Goal: Task Accomplishment & Management: Use online tool/utility

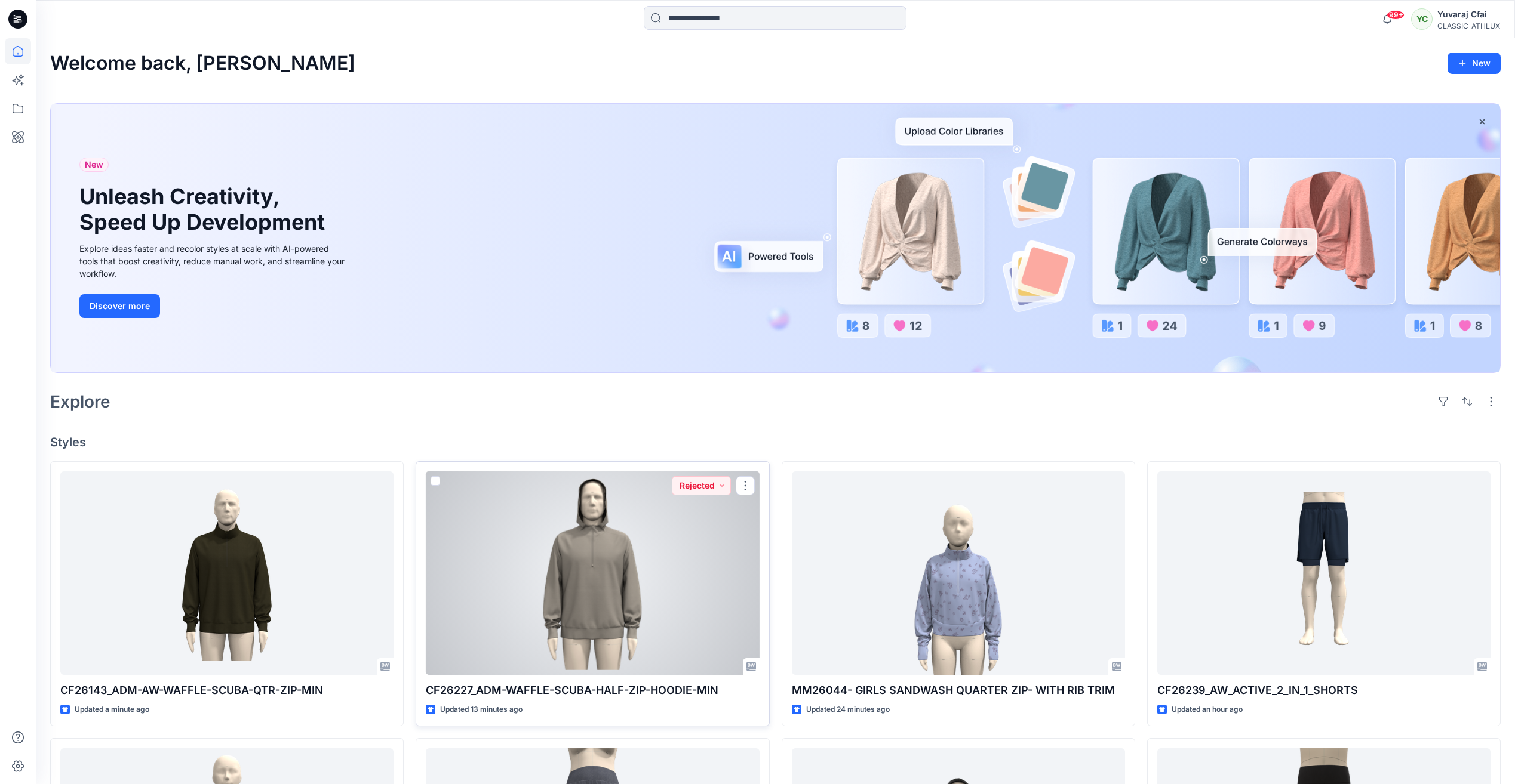
click at [606, 579] on div at bounding box center [592, 573] width 333 height 203
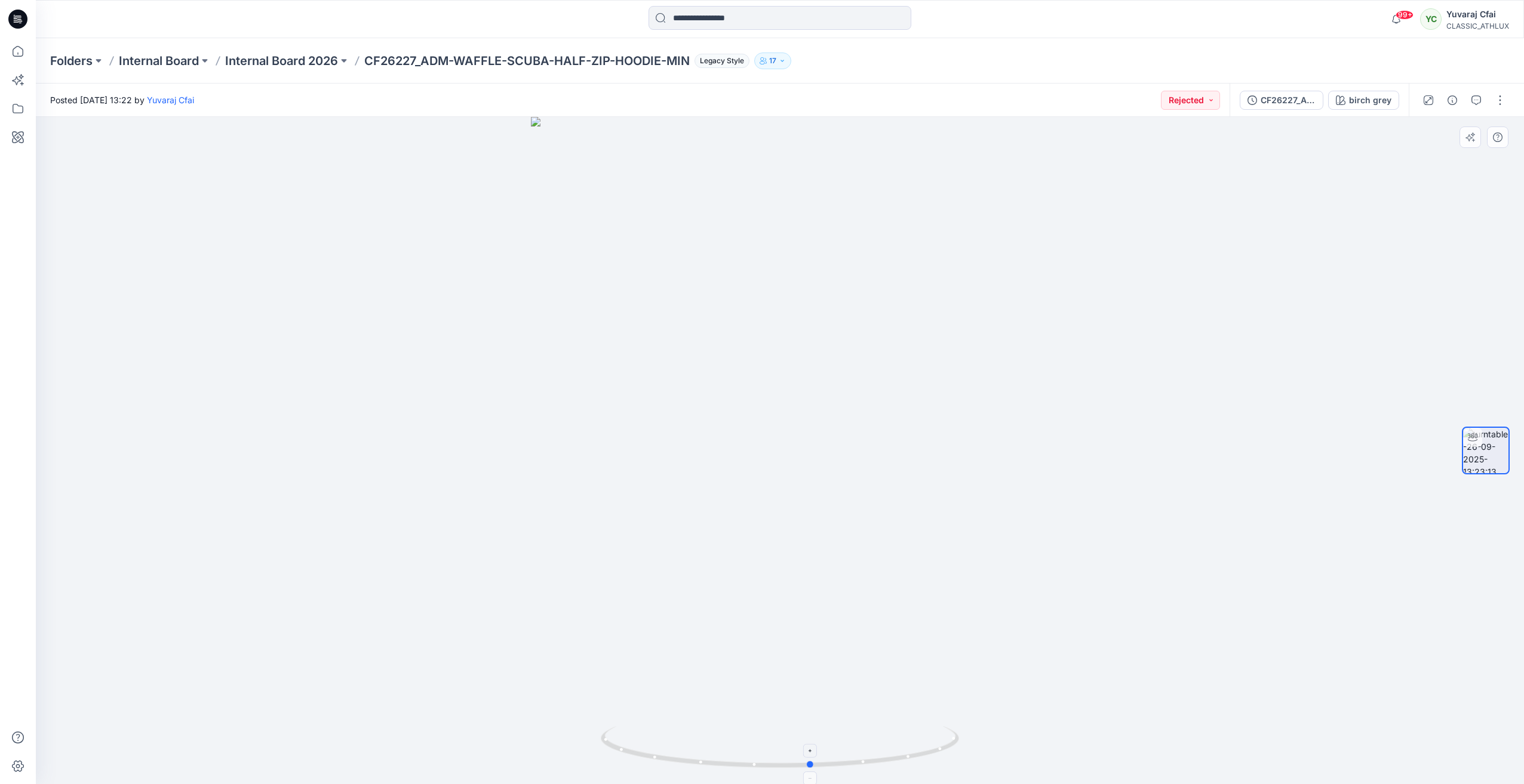
drag, startPoint x: 778, startPoint y: 768, endPoint x: 809, endPoint y: 756, distance: 33.2
click at [809, 756] on icon at bounding box center [781, 749] width 361 height 45
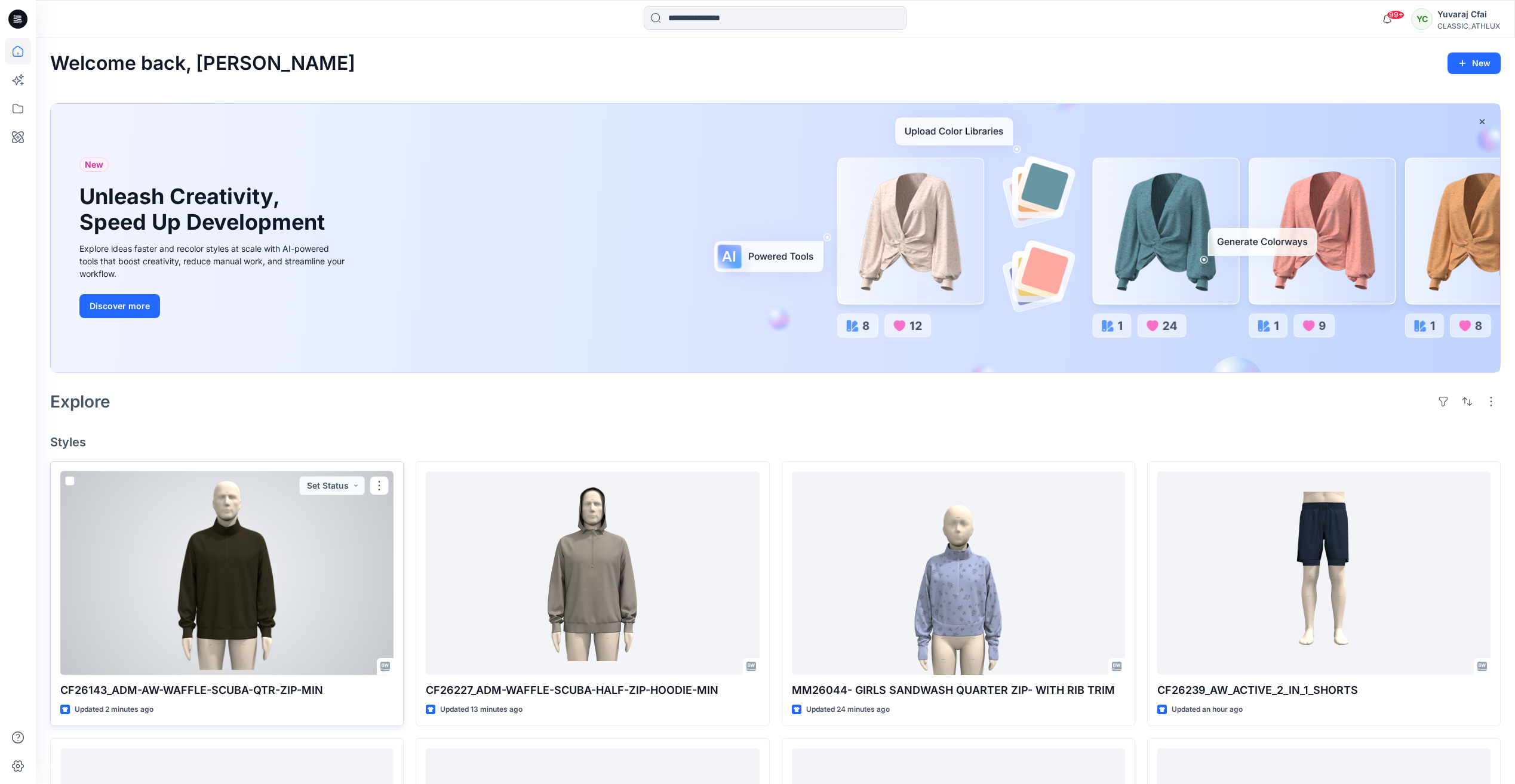
click at [294, 552] on div at bounding box center [227, 573] width 333 height 203
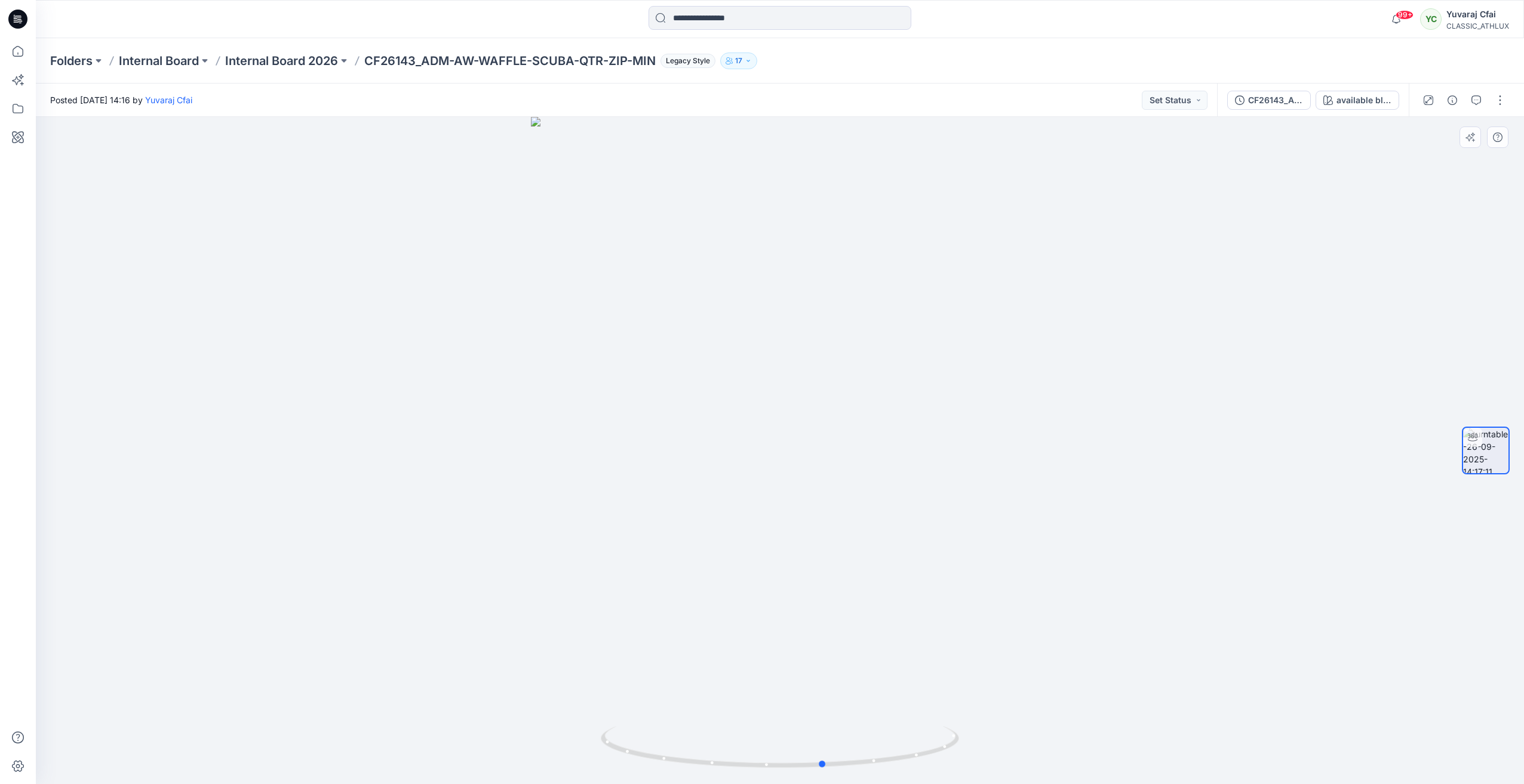
drag, startPoint x: 782, startPoint y: 769, endPoint x: 468, endPoint y: 653, distance: 334.7
click at [468, 653] on div at bounding box center [780, 450] width 1488 height 667
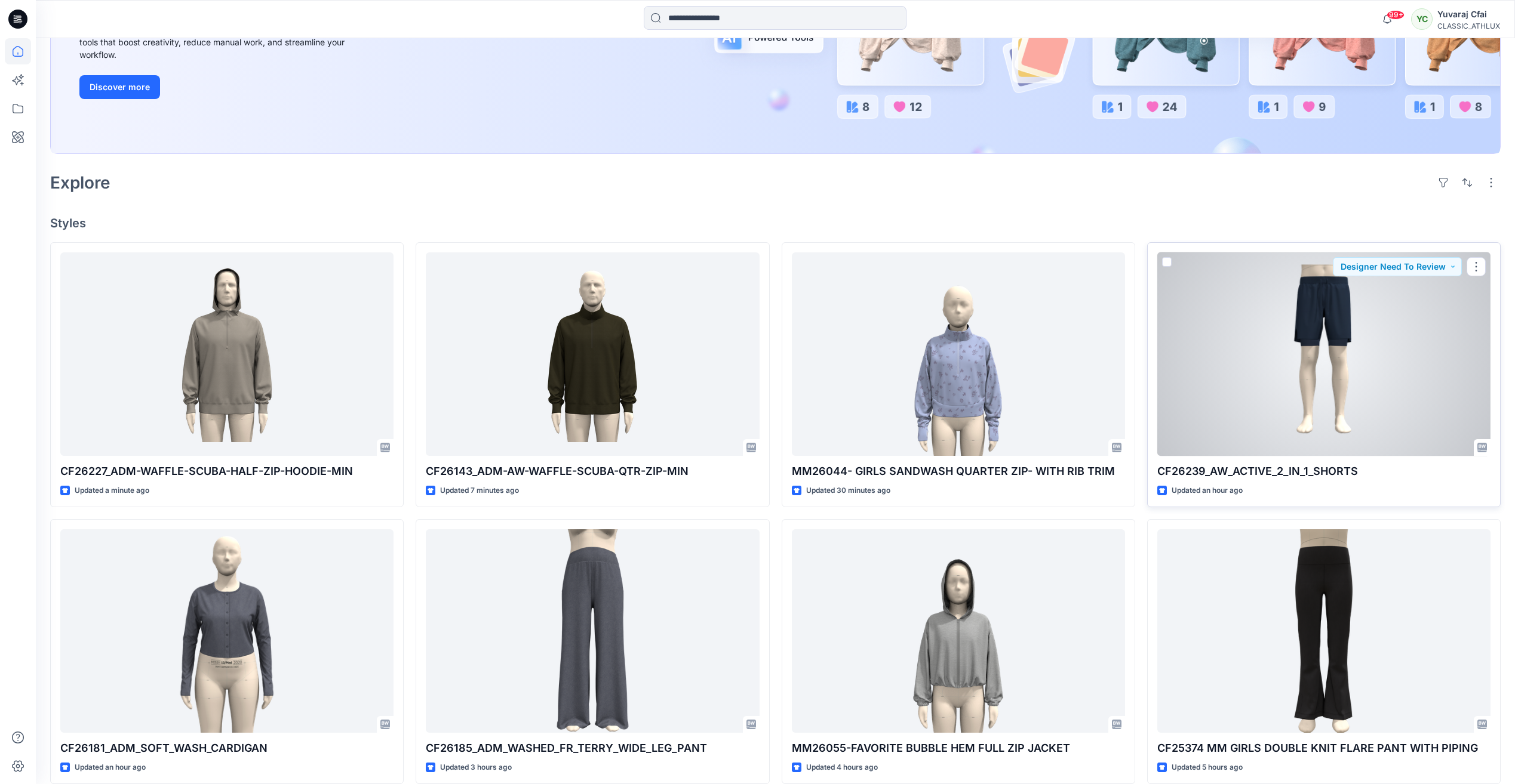
scroll to position [239, 0]
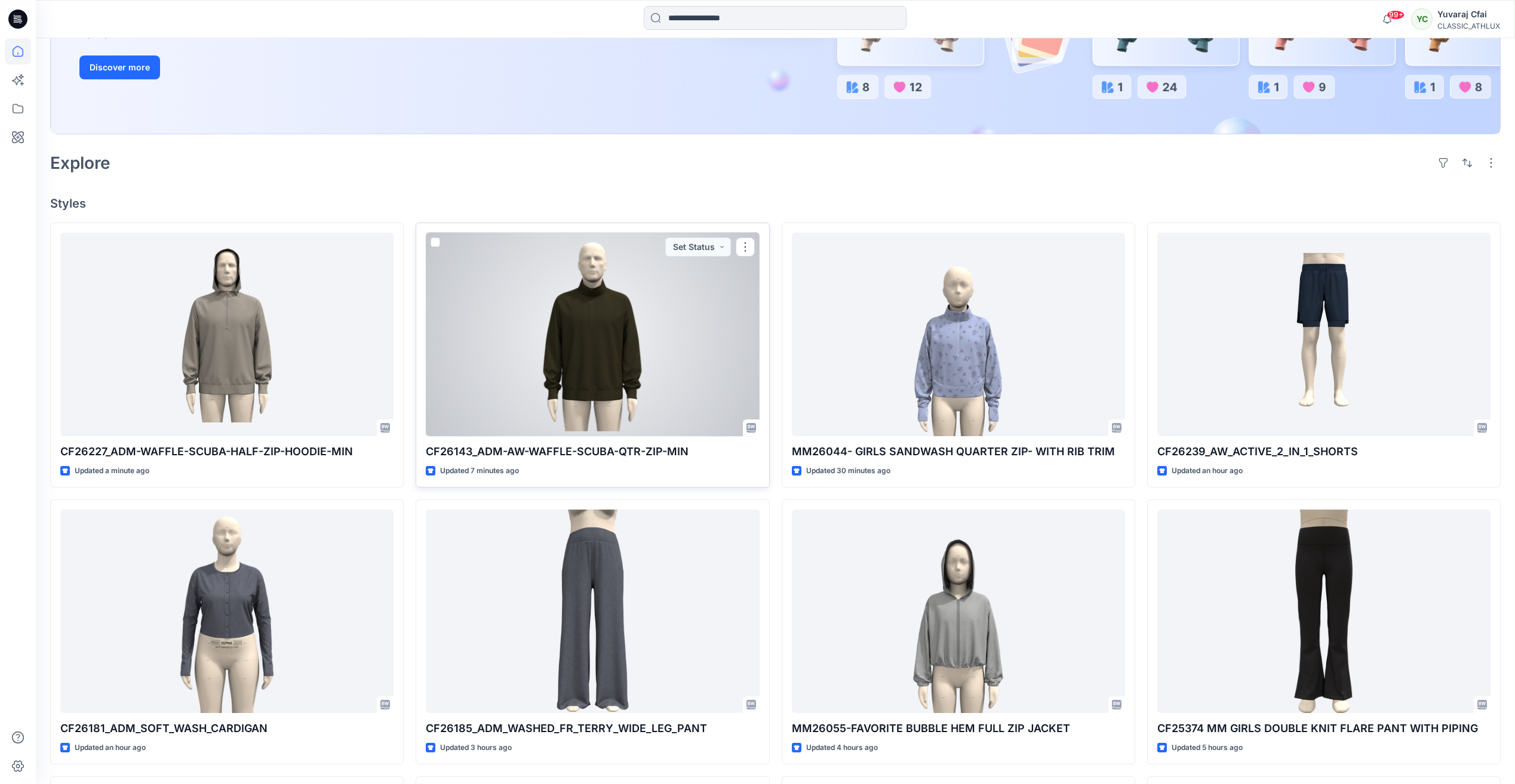
click at [639, 308] on div at bounding box center [592, 335] width 333 height 203
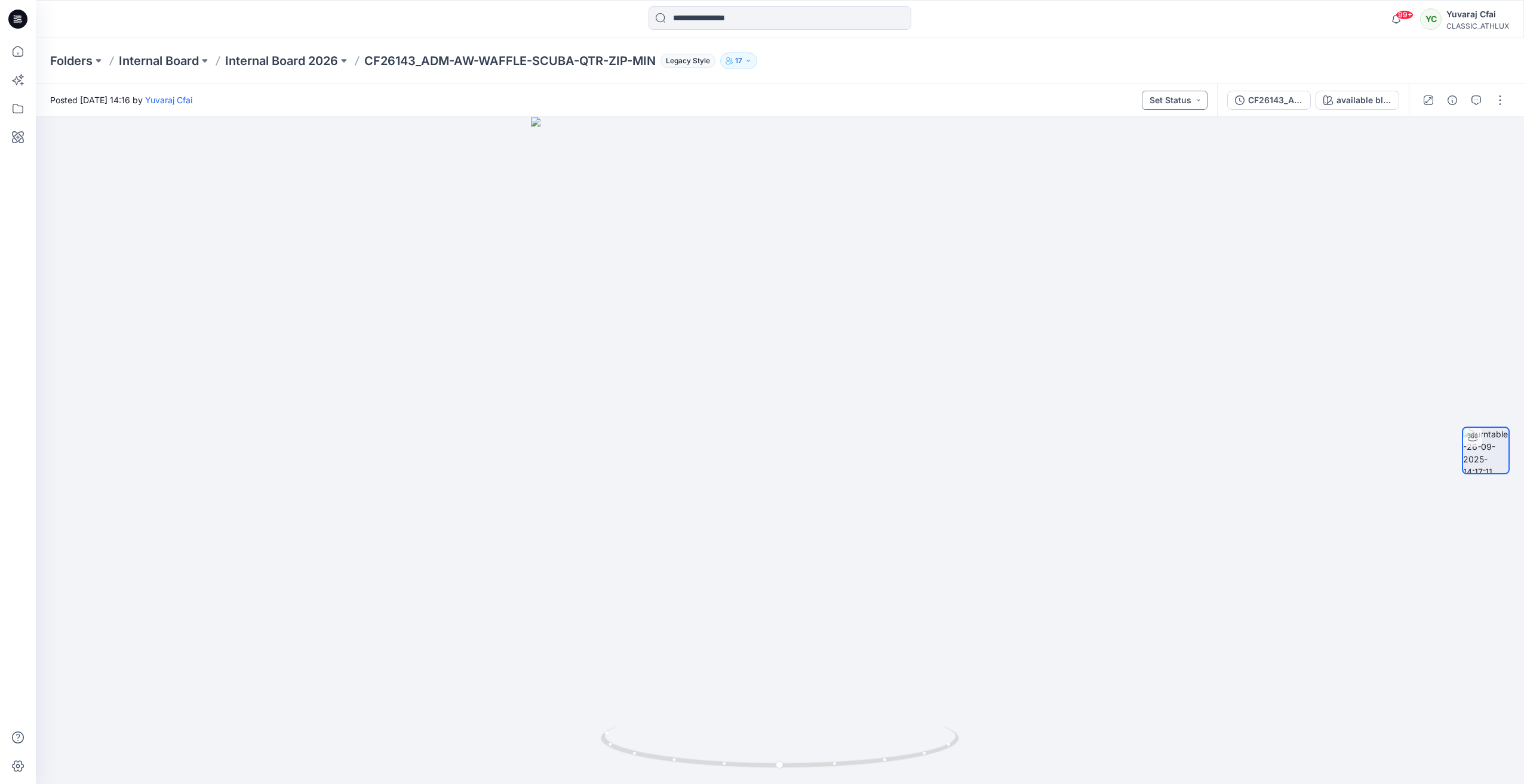
click at [1184, 102] on button "Set Status" at bounding box center [1174, 100] width 65 height 19
click at [1161, 235] on p "Designer Need To Review" at bounding box center [1158, 235] width 67 height 16
click at [1451, 104] on icon "button" at bounding box center [1453, 100] width 10 height 10
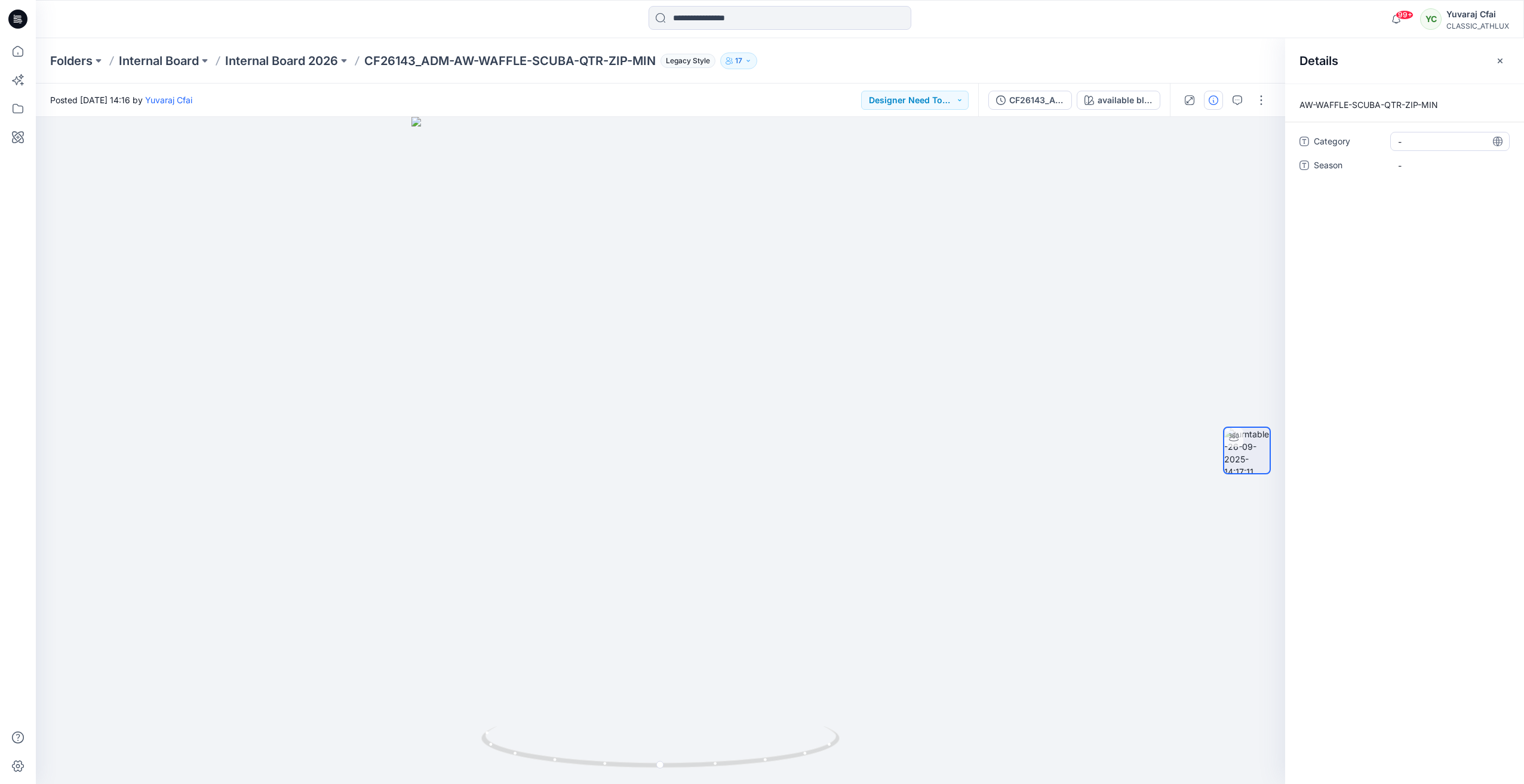
click at [1413, 141] on span "-" at bounding box center [1450, 142] width 104 height 13
type textarea "**********"
click at [1417, 166] on span "-" at bounding box center [1450, 165] width 104 height 13
type textarea "*****"
click at [941, 219] on div at bounding box center [660, 450] width 1250 height 667
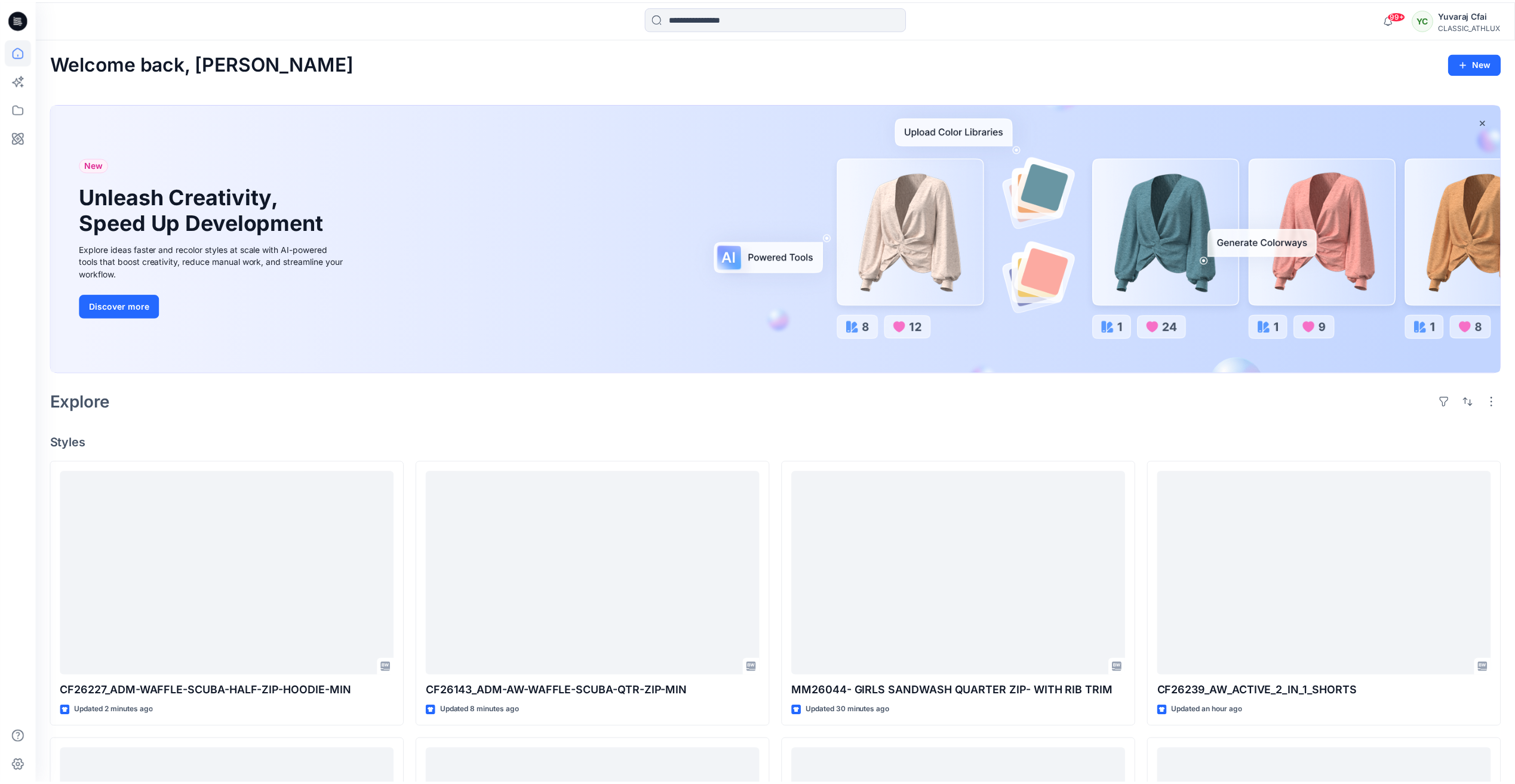
scroll to position [239, 0]
